Goal: Communication & Community: Answer question/provide support

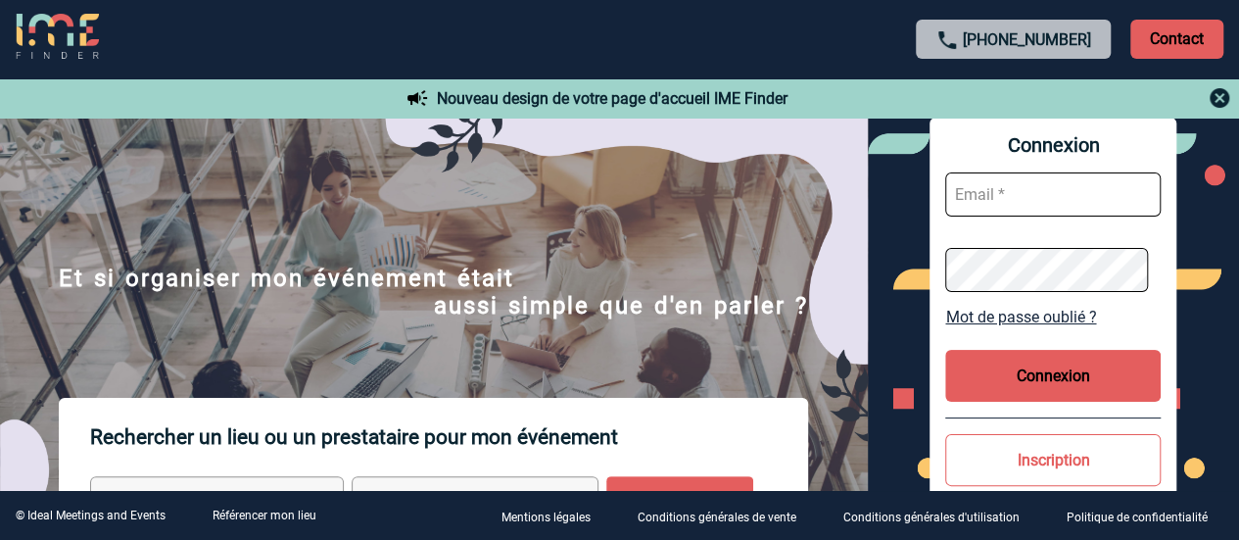
type input "stephanie.trouillet@mobilize-fs.com"
click at [1040, 371] on button "Connexion" at bounding box center [1053, 376] width 216 height 52
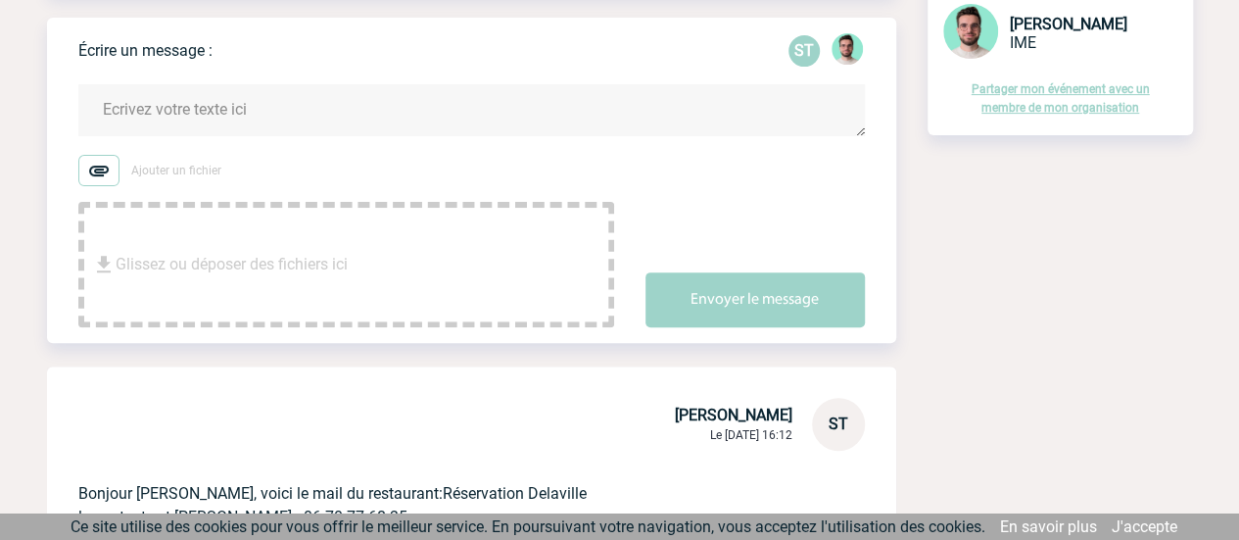
scroll to position [80, 0]
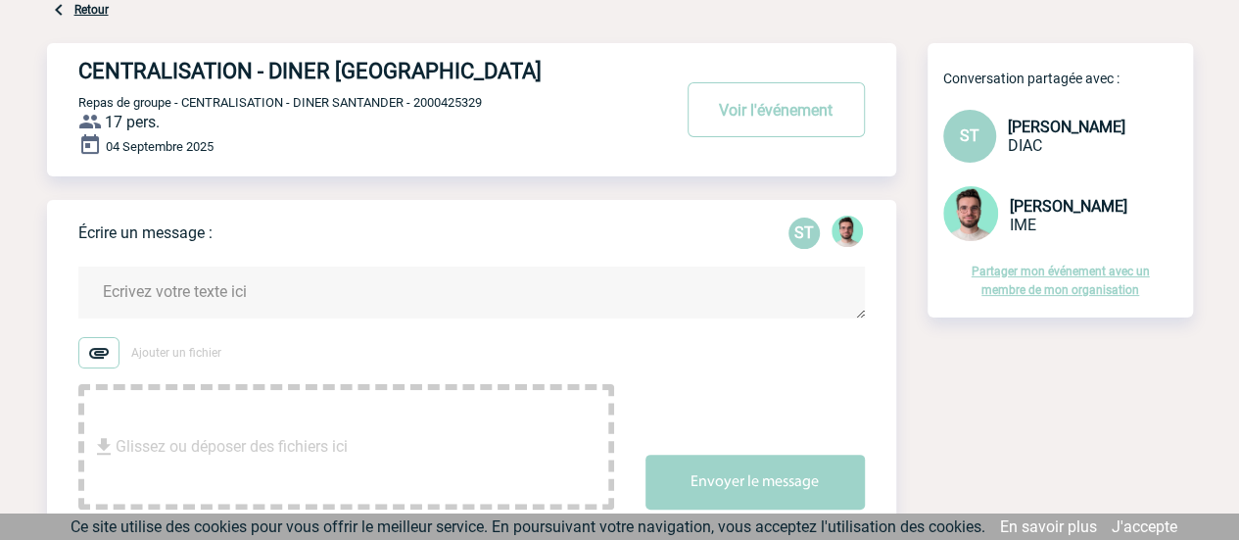
drag, startPoint x: 1038, startPoint y: 213, endPoint x: 1009, endPoint y: 213, distance: 29.4
click at [1036, 213] on span "Benjamin ROLAND" at bounding box center [1069, 206] width 118 height 19
click at [990, 216] on img at bounding box center [970, 213] width 55 height 55
click at [979, 216] on img at bounding box center [970, 213] width 55 height 55
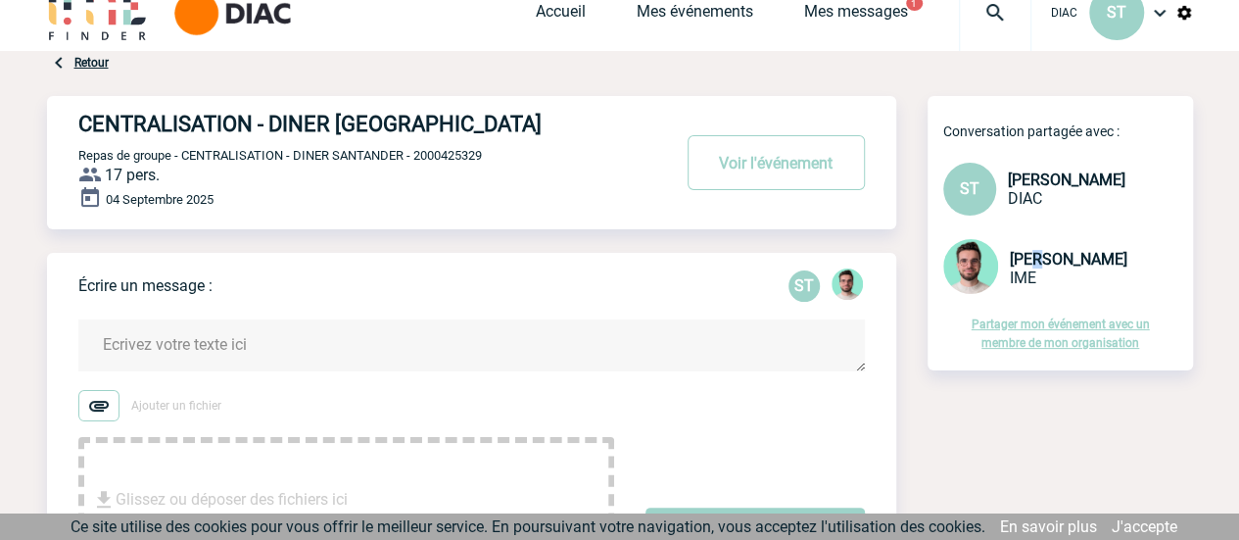
scroll to position [0, 0]
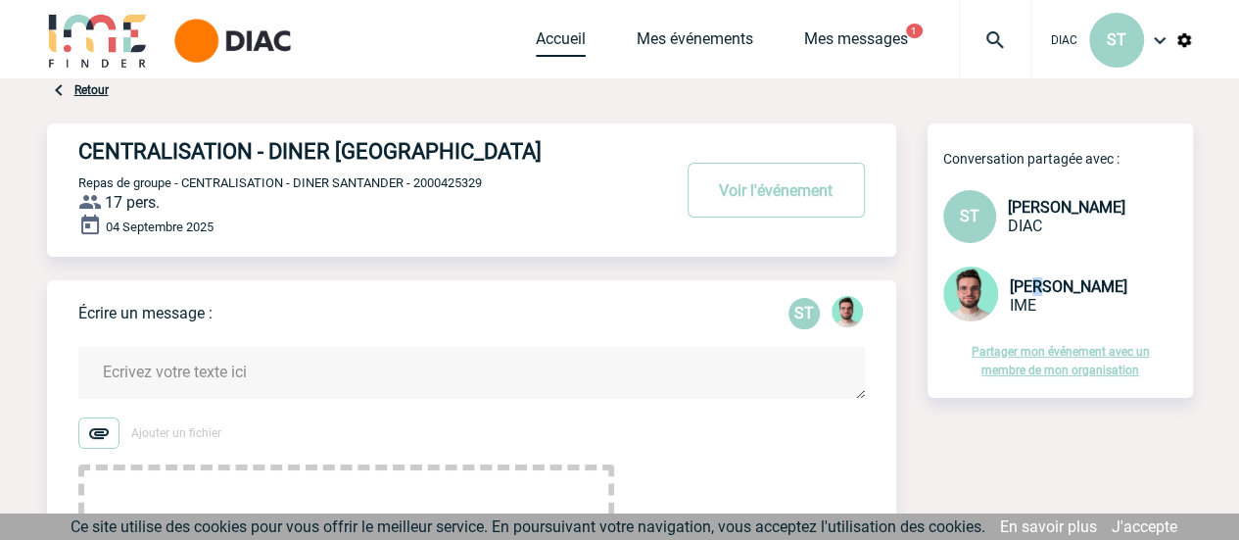
click at [560, 40] on link "Accueil" at bounding box center [561, 42] width 50 height 27
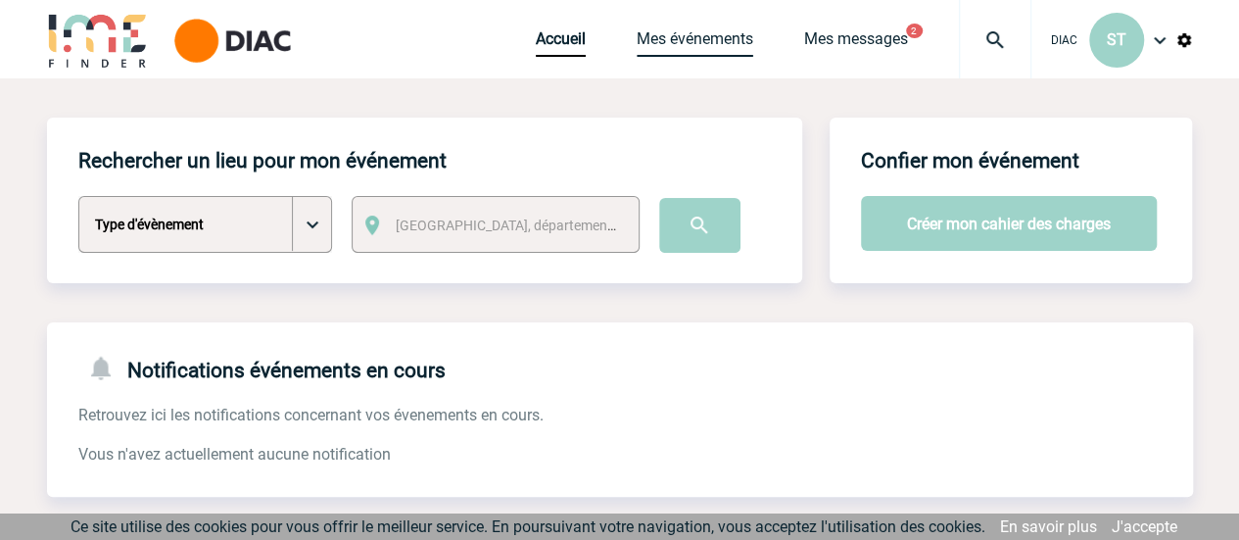
click at [680, 34] on link "Mes événements" at bounding box center [695, 42] width 117 height 27
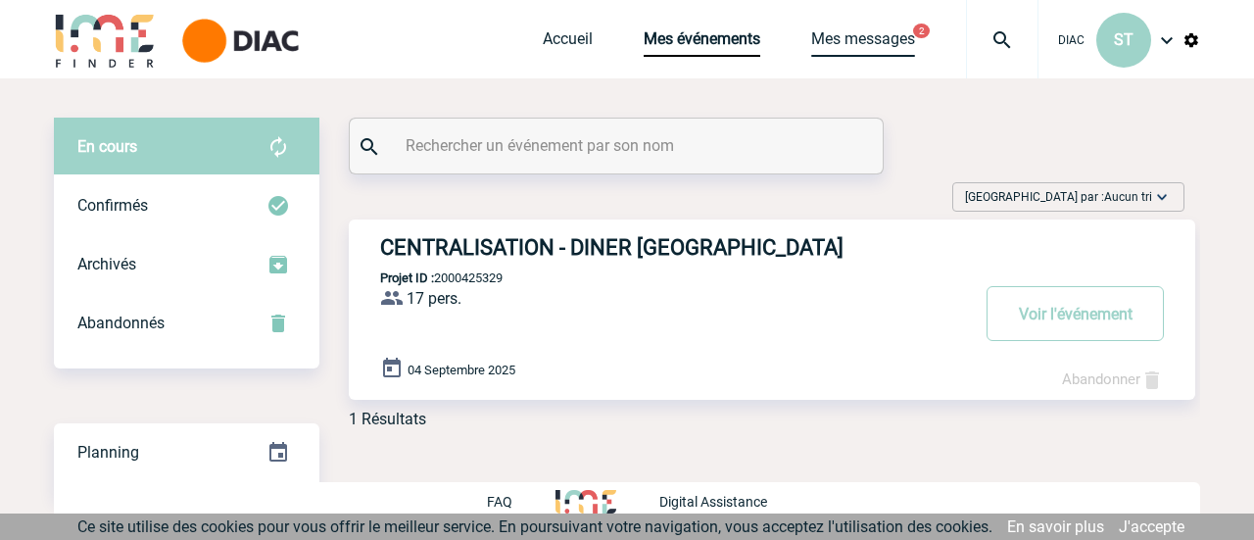
click at [874, 42] on link "Mes messages" at bounding box center [863, 42] width 104 height 27
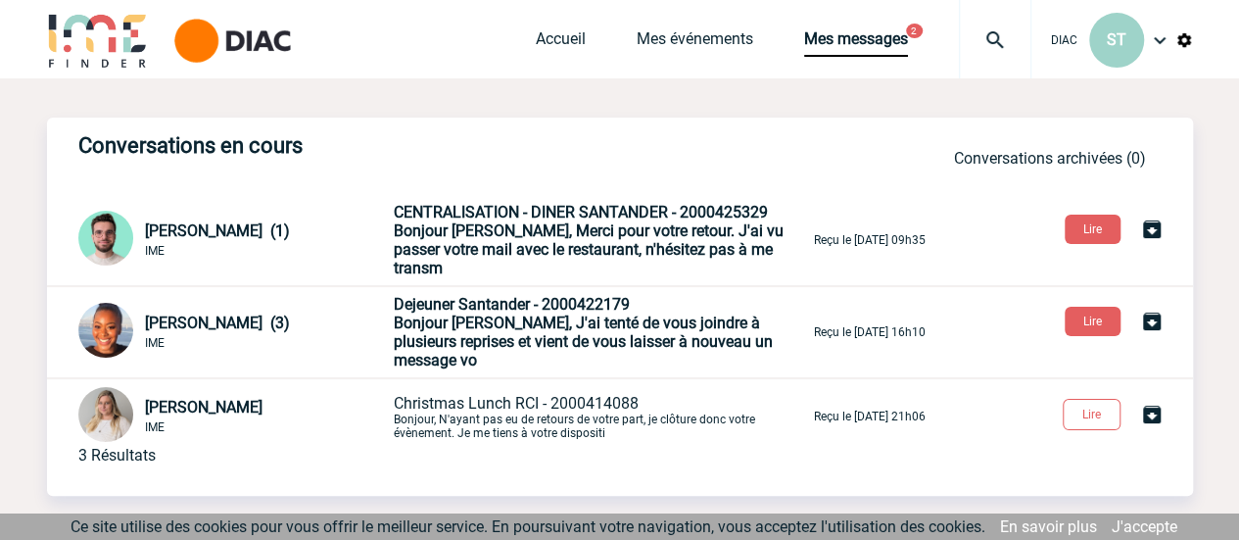
click at [697, 240] on span "Bonjour Stéphanie, Merci pour votre retour. J'ai vu passer votre mail avec le r…" at bounding box center [589, 249] width 390 height 56
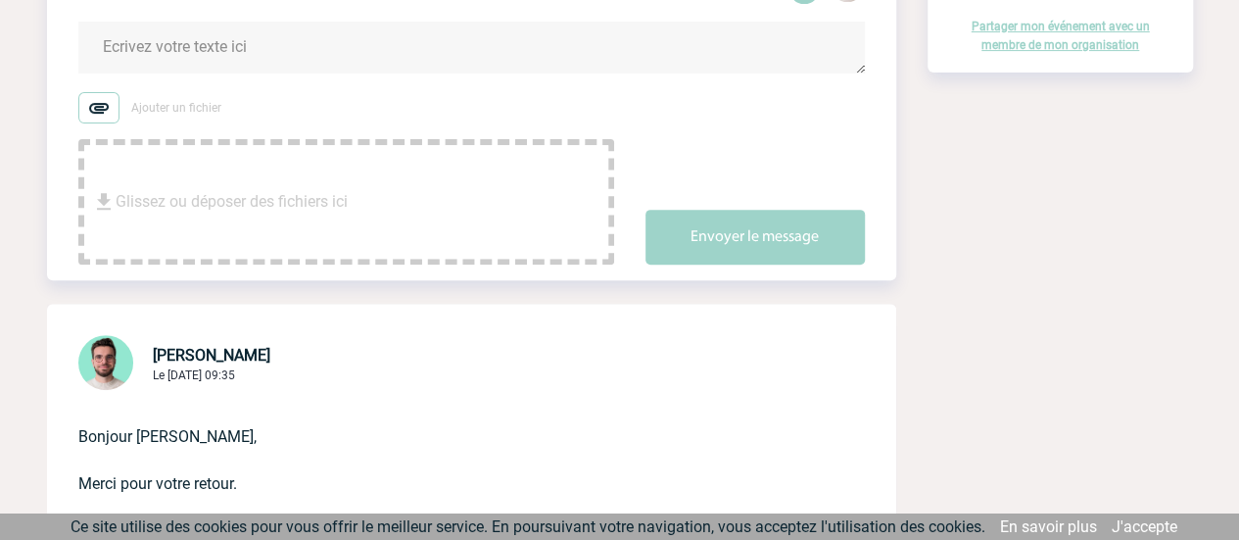
scroll to position [98, 0]
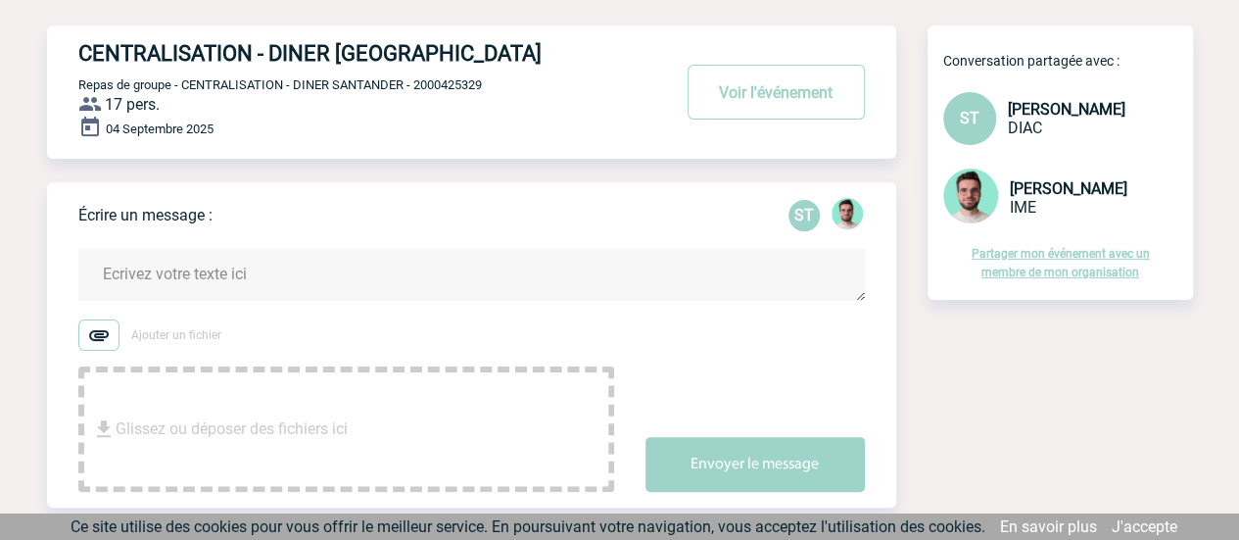
click at [224, 279] on textarea at bounding box center [471, 275] width 787 height 52
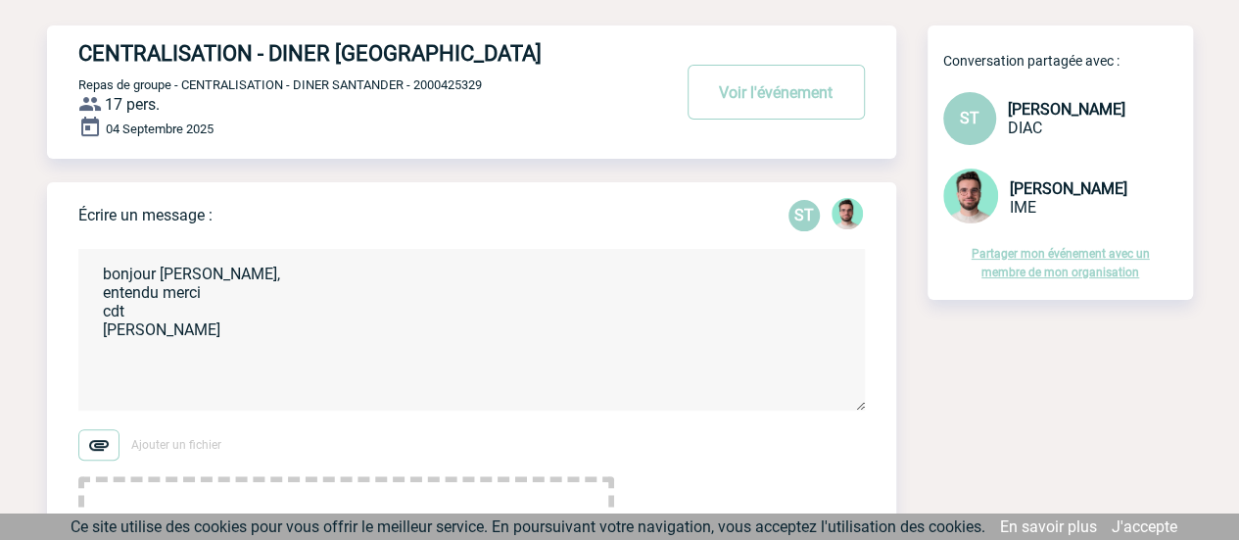
click at [213, 295] on textarea "bonjour Benjamin, entendu merci cdt stephanie" at bounding box center [471, 330] width 787 height 162
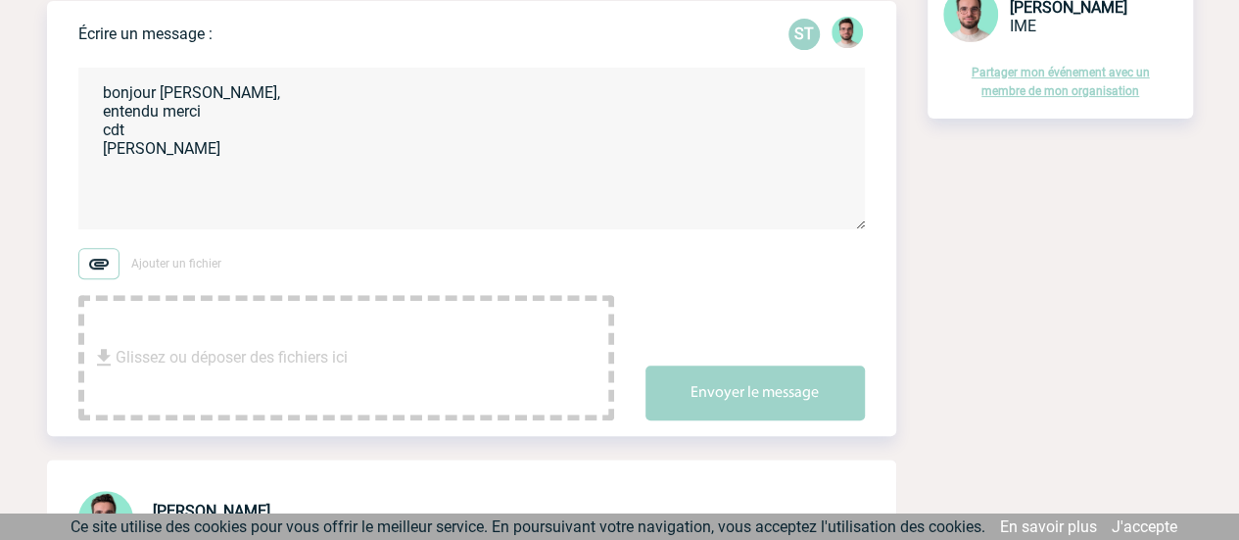
scroll to position [294, 0]
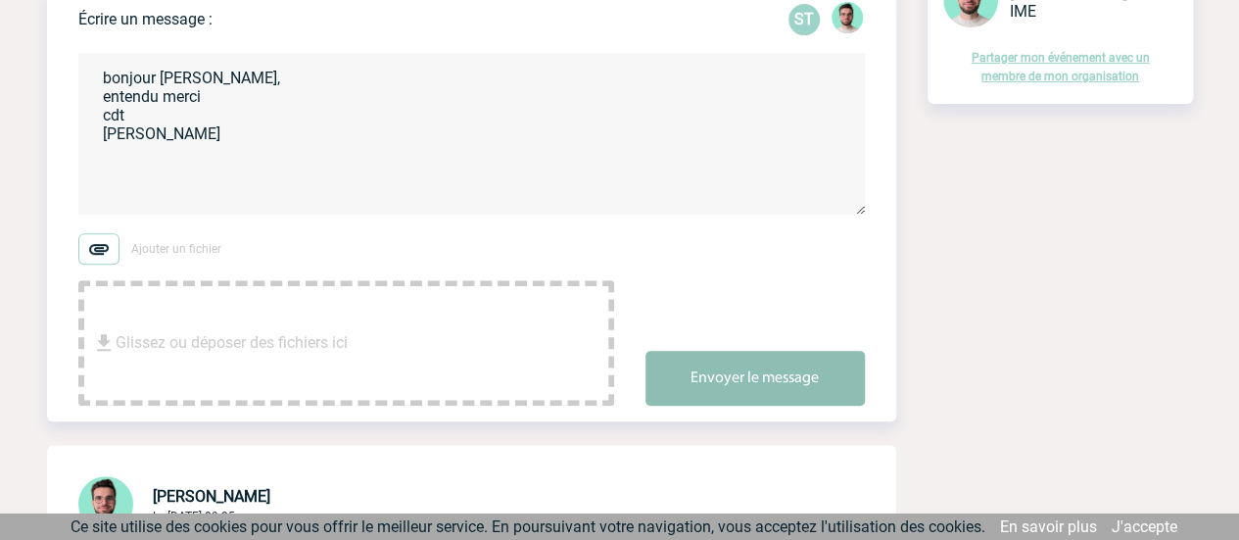
type textarea "bonjour Benjamin, entendu merci cdt stephanie"
click at [809, 385] on button "Envoyer le message" at bounding box center [755, 378] width 219 height 55
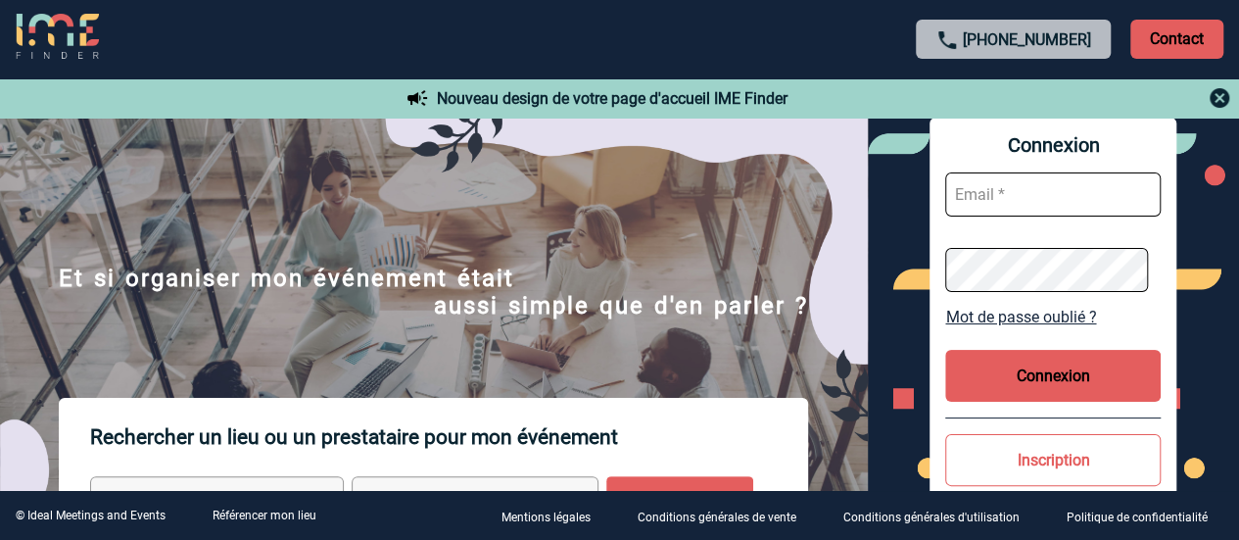
type input "[PERSON_NAME][EMAIL_ADDRESS][DOMAIN_NAME]"
click at [1044, 376] on button "Connexion" at bounding box center [1053, 376] width 216 height 52
